Goal: Find specific page/section: Find specific page/section

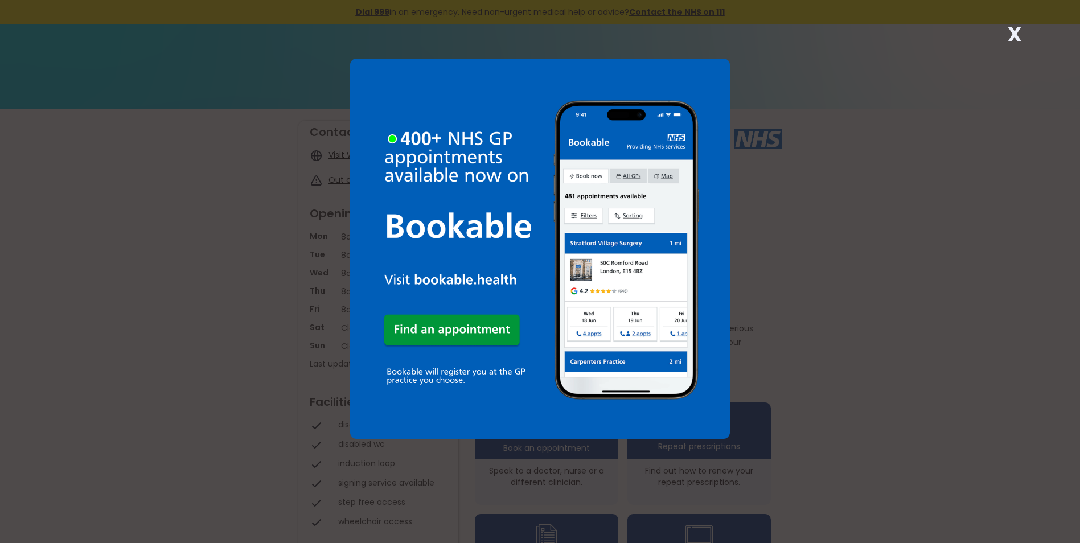
scroll to position [57, 0]
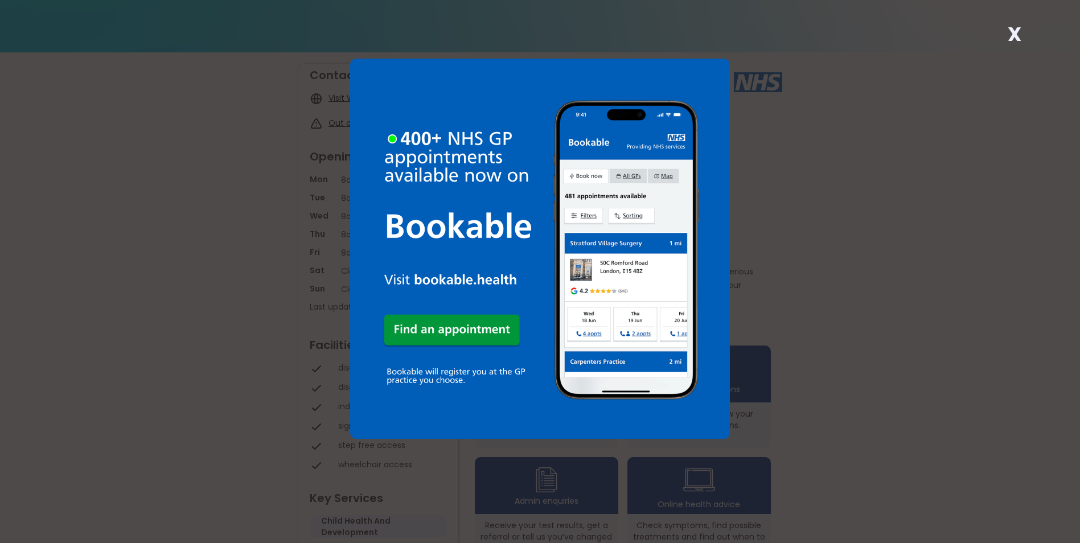
click at [1015, 33] on strong "X" at bounding box center [1014, 33] width 14 height 27
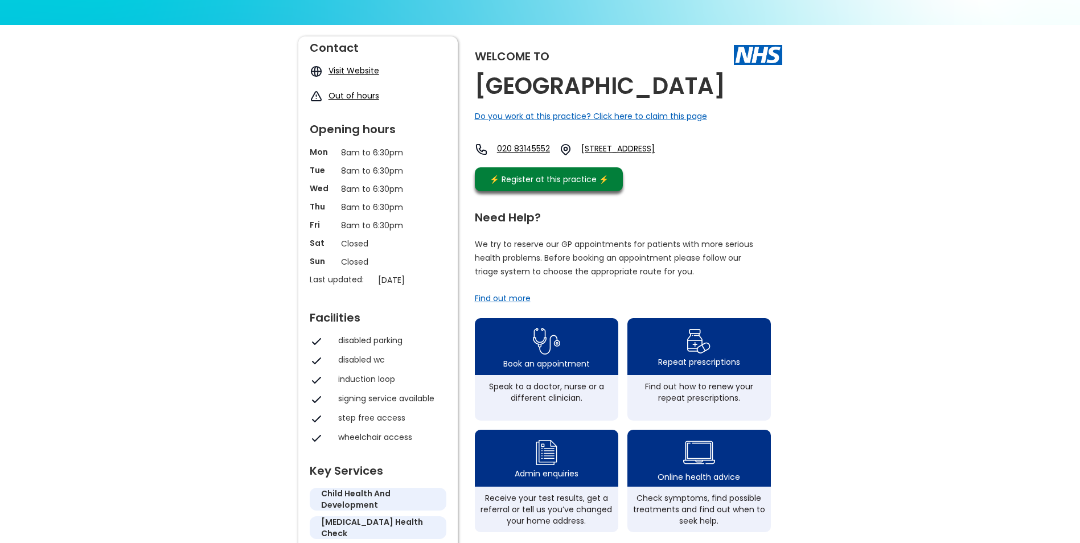
scroll to position [0, 0]
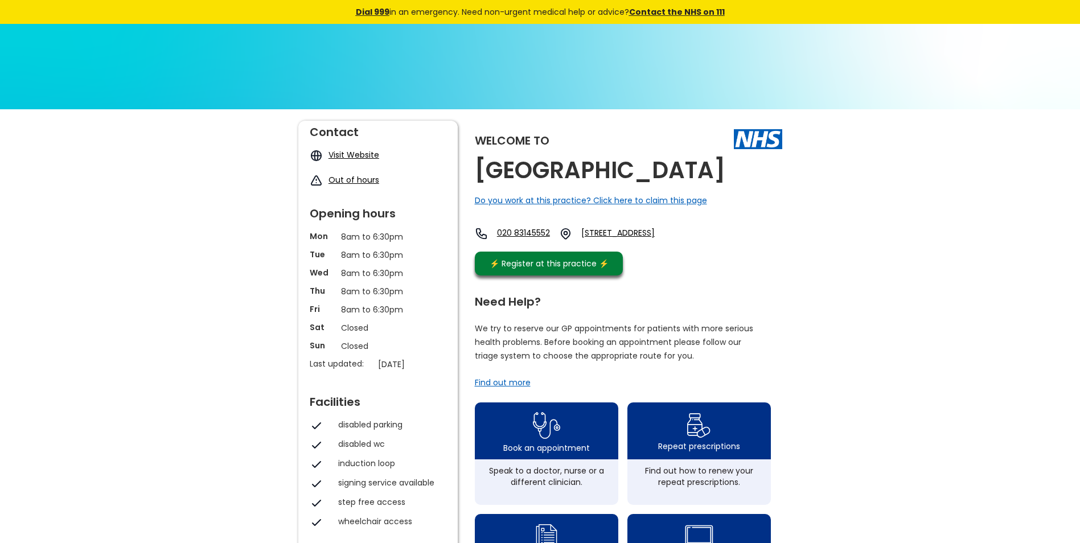
click at [896, 183] on div "Welcome to Hilly Fields Medical Centre Do you work at this practice? Click here…" at bounding box center [540, 551] width 1080 height 884
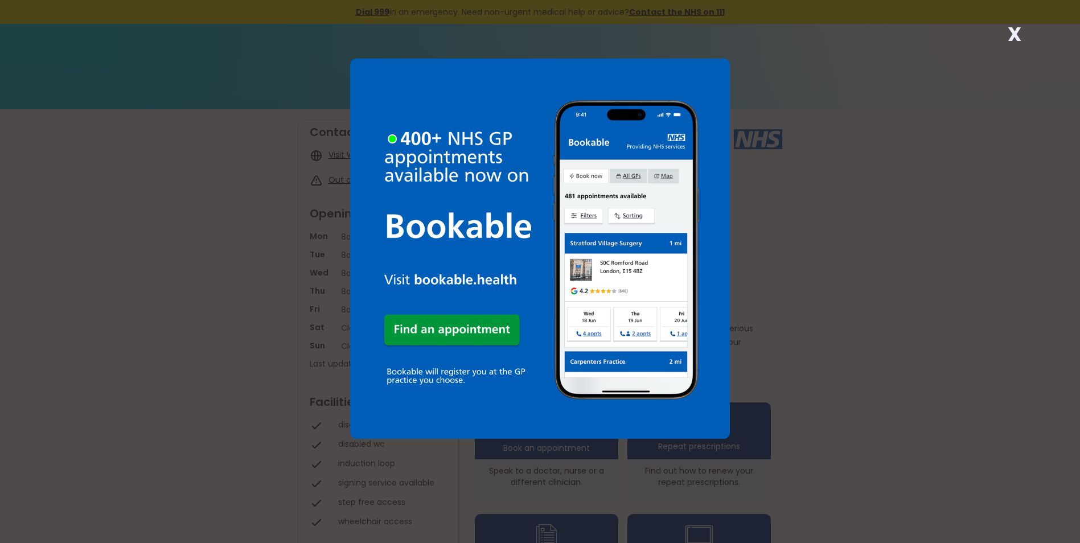
click at [1011, 32] on strong "X" at bounding box center [1014, 33] width 14 height 27
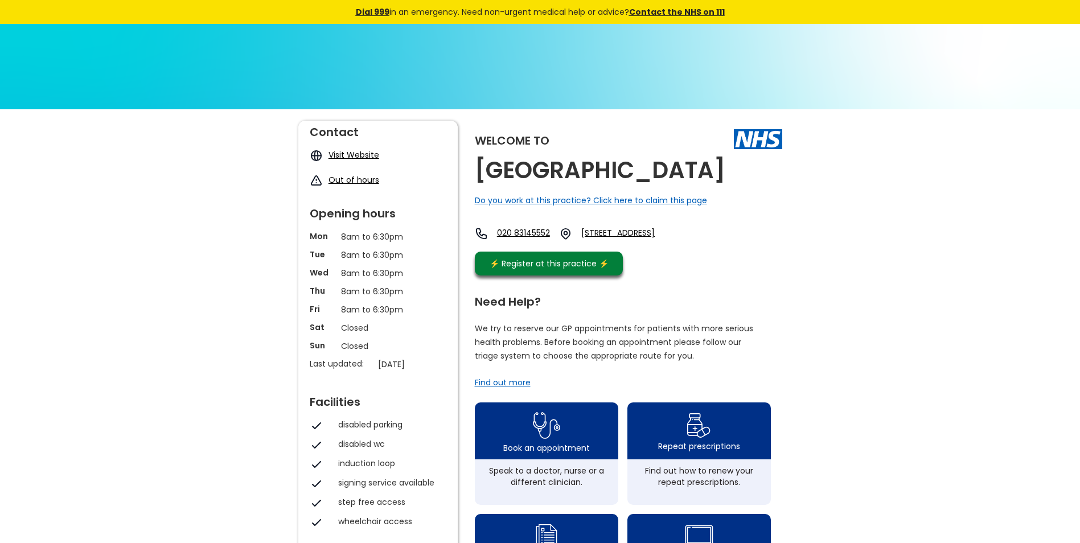
click at [507, 59] on img at bounding box center [540, 327] width 1080 height 607
click at [220, 59] on img at bounding box center [540, 327] width 1080 height 607
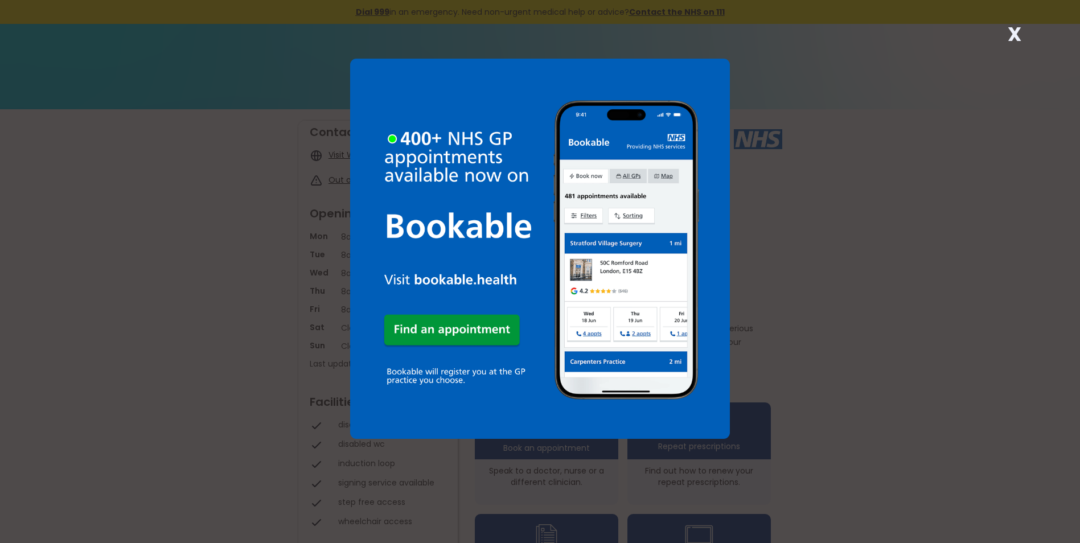
click at [1008, 34] on strong "X" at bounding box center [1014, 33] width 14 height 27
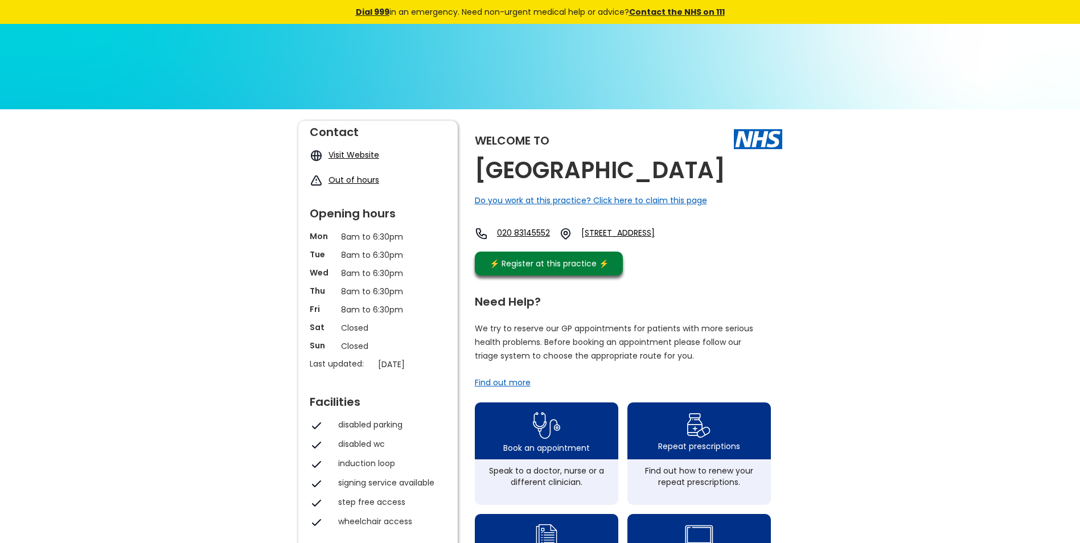
click at [751, 139] on img at bounding box center [758, 138] width 48 height 19
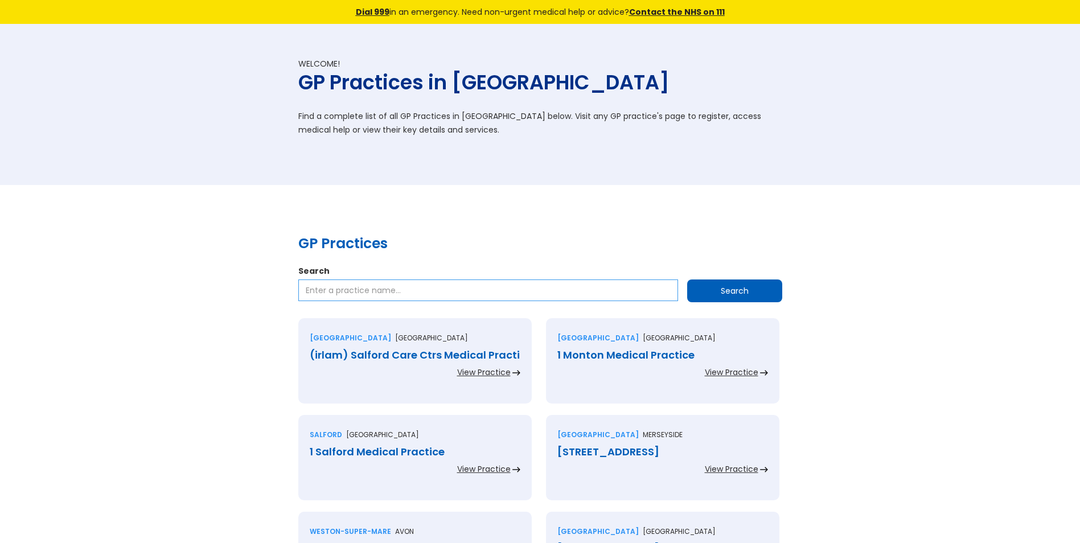
click at [432, 294] on input "Search" at bounding box center [488, 290] width 380 height 22
type input "st johns medical centre"
click at [687, 279] on input "Search" at bounding box center [734, 290] width 95 height 23
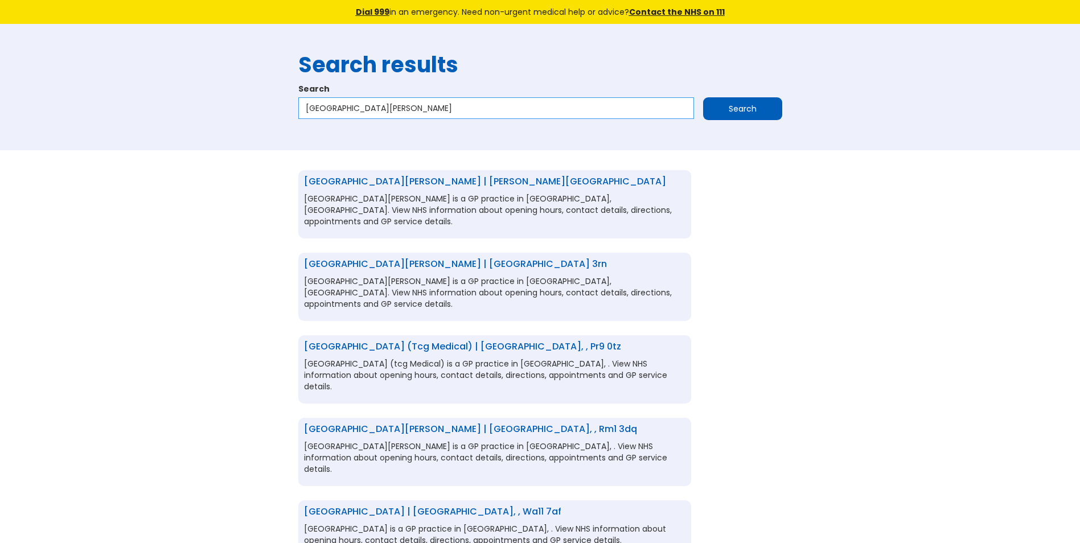
click at [438, 112] on input "[GEOGRAPHIC_DATA][PERSON_NAME]" at bounding box center [496, 108] width 396 height 22
drag, startPoint x: 438, startPoint y: 112, endPoint x: 104, endPoint y: 142, distance: 335.4
click at [104, 142] on div "Search results Search st johns medical centre Search" at bounding box center [540, 87] width 1080 height 126
type input "the lewisham care partnership"
click at [703, 97] on input "Search" at bounding box center [742, 108] width 79 height 23
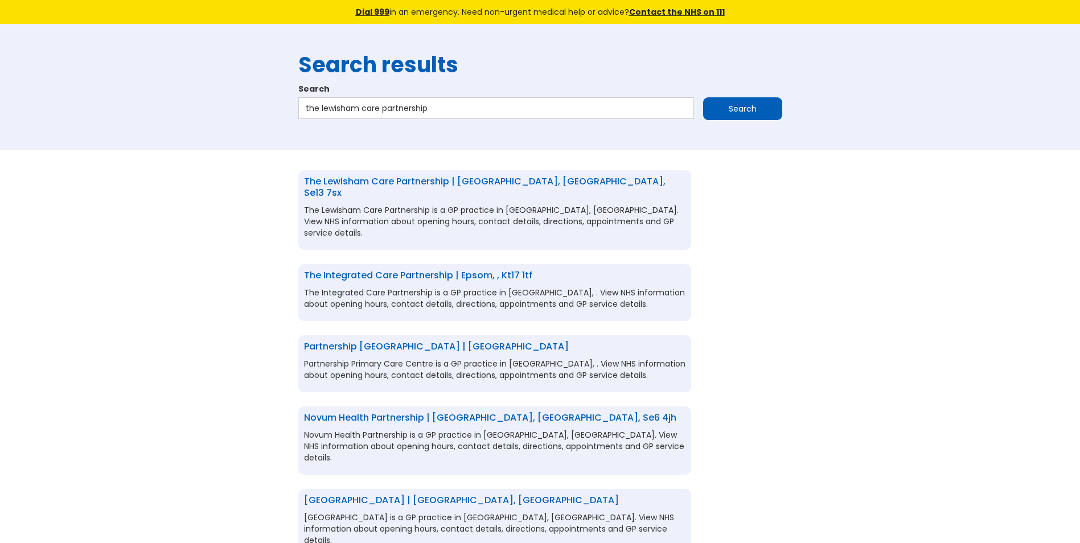
click at [481, 182] on link "The Lewisham Care Partnership | [GEOGRAPHIC_DATA], [GEOGRAPHIC_DATA], se13 7sx" at bounding box center [484, 187] width 361 height 24
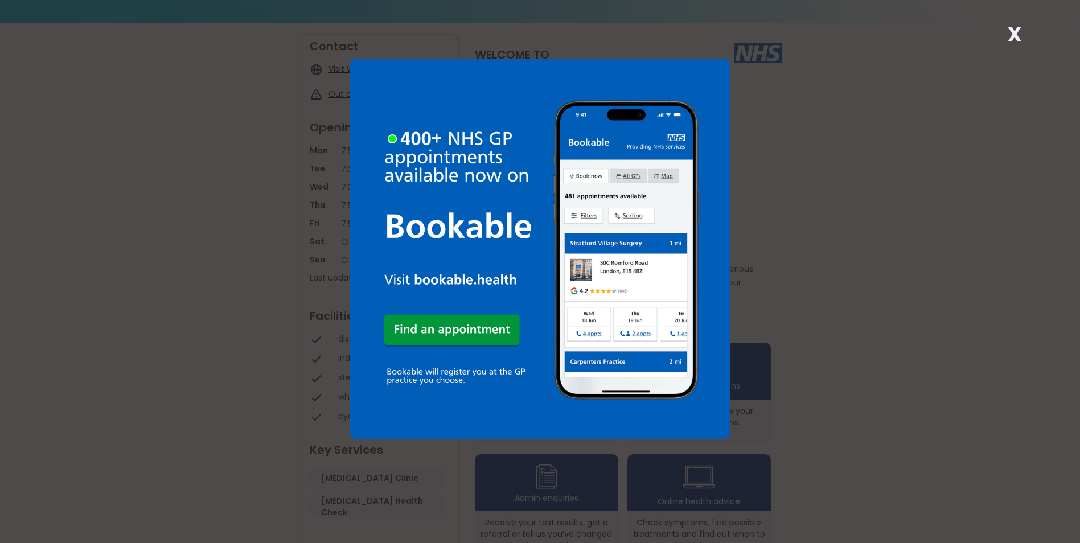
scroll to position [171, 0]
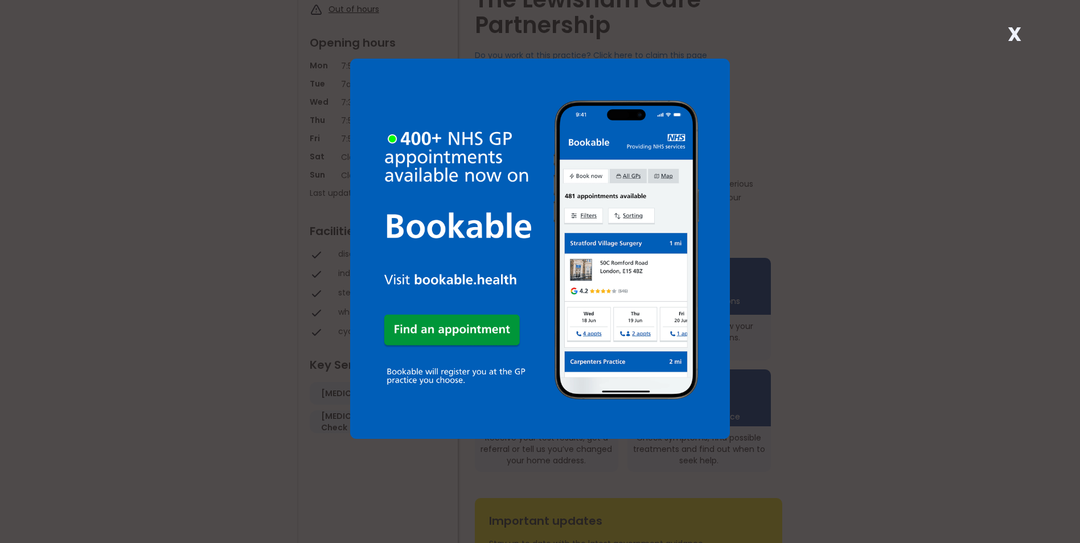
click at [1015, 37] on strong "X" at bounding box center [1014, 33] width 14 height 27
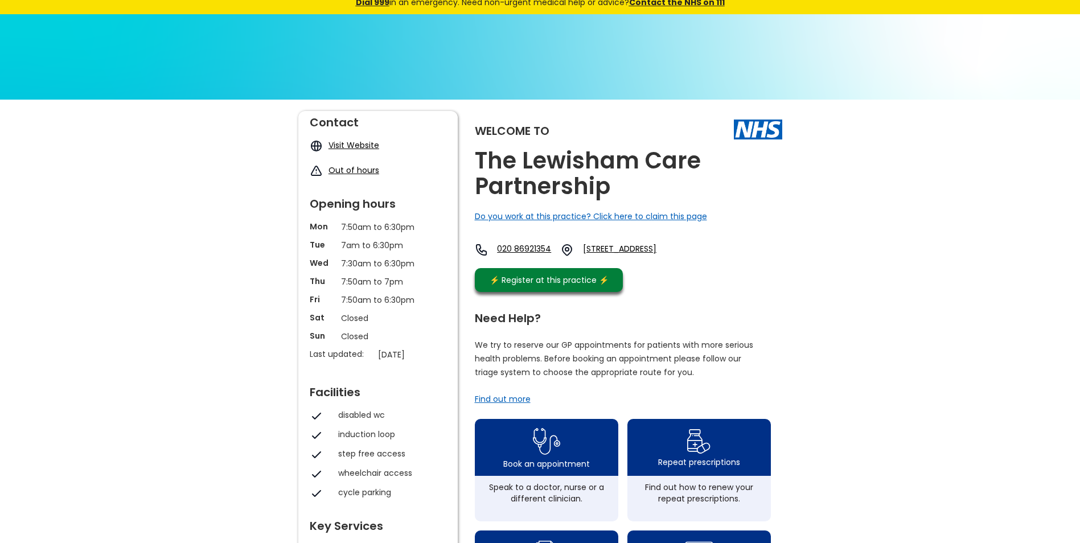
scroll to position [0, 0]
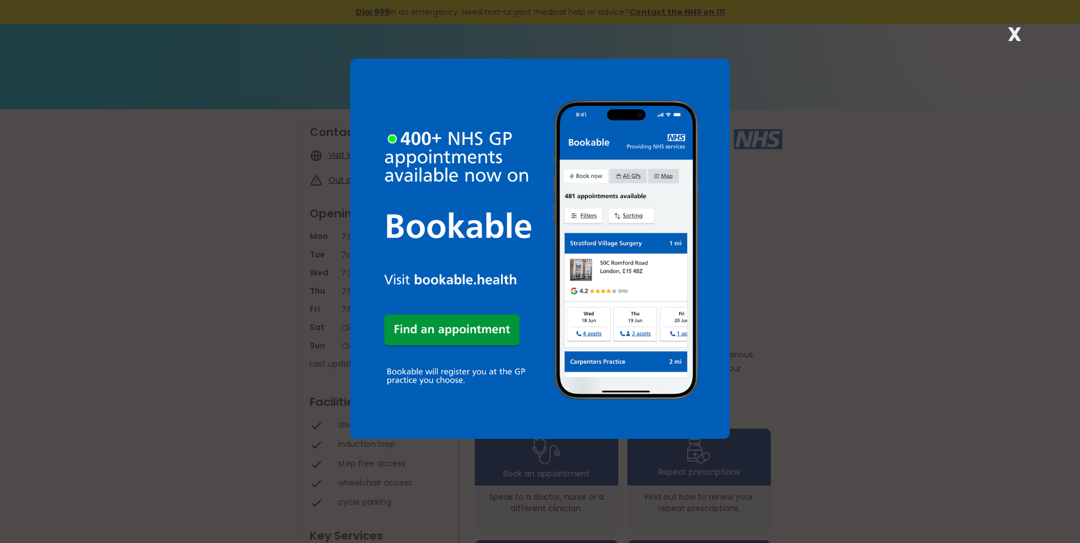
click at [1015, 32] on strong "X" at bounding box center [1014, 33] width 14 height 27
